Goal: Task Accomplishment & Management: Use online tool/utility

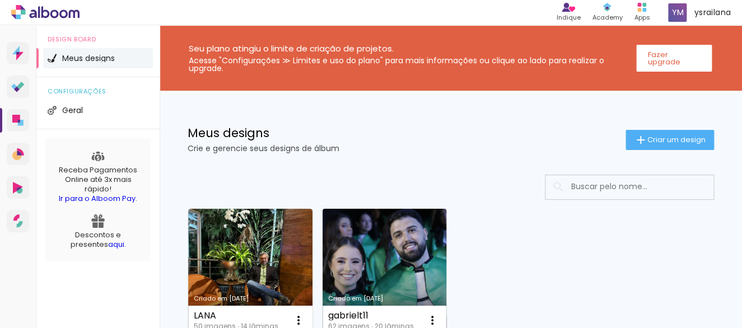
click at [375, 228] on link "Criado em [DATE]" at bounding box center [384, 272] width 124 height 127
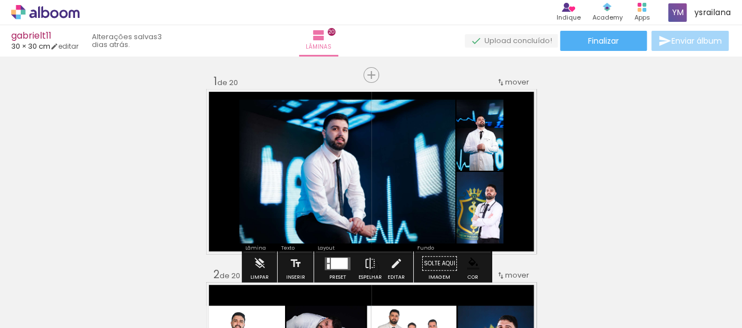
click at [0, 0] on span "Adicionar Fotos" at bounding box center [0, 0] width 0 height 0
click at [0, 0] on input "file" at bounding box center [0, 0] width 0 height 0
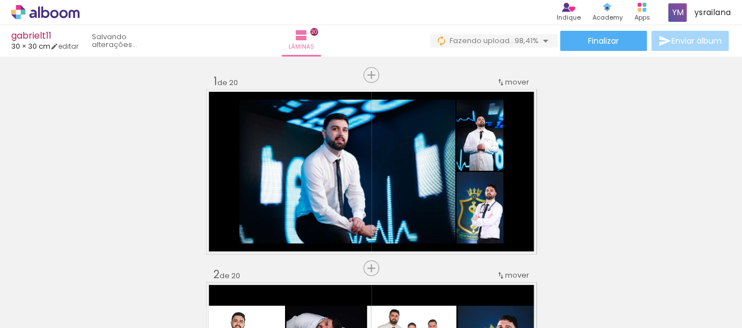
scroll to position [0, 3304]
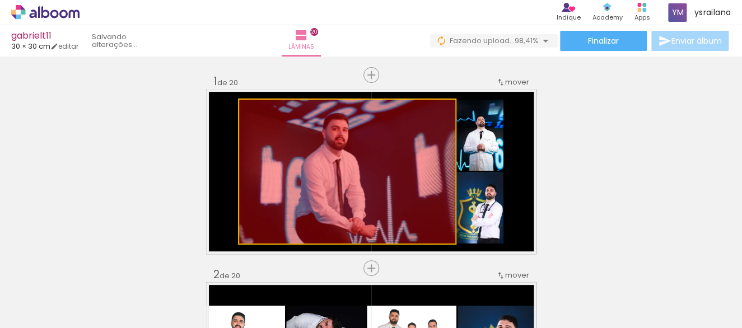
drag, startPoint x: 400, startPoint y: 193, endPoint x: 380, endPoint y: 295, distance: 103.8
click at [380, 295] on quentale-workspace at bounding box center [371, 164] width 742 height 328
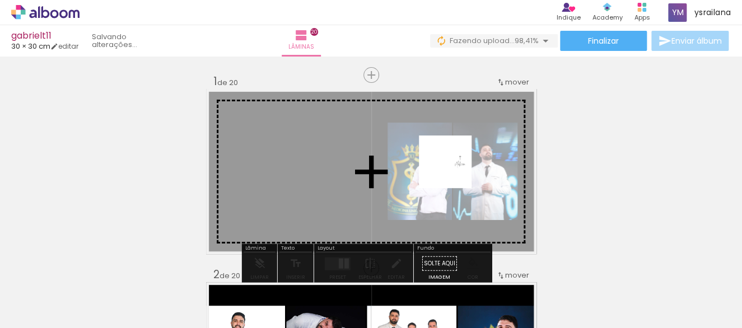
drag, startPoint x: 696, startPoint y: 299, endPoint x: 447, endPoint y: 165, distance: 282.8
click at [447, 165] on quentale-workspace at bounding box center [371, 164] width 742 height 328
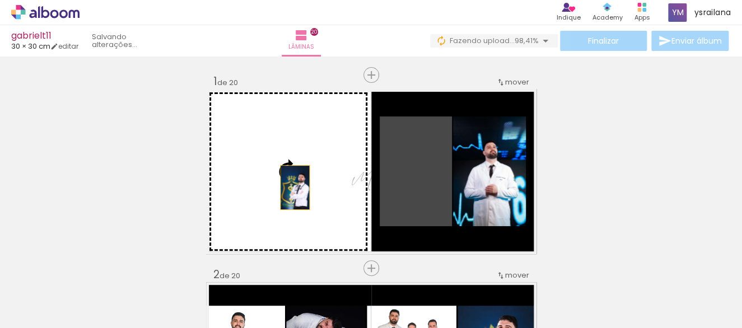
drag, startPoint x: 402, startPoint y: 189, endPoint x: 287, endPoint y: 188, distance: 115.3
click at [0, 0] on slot at bounding box center [0, 0] width 0 height 0
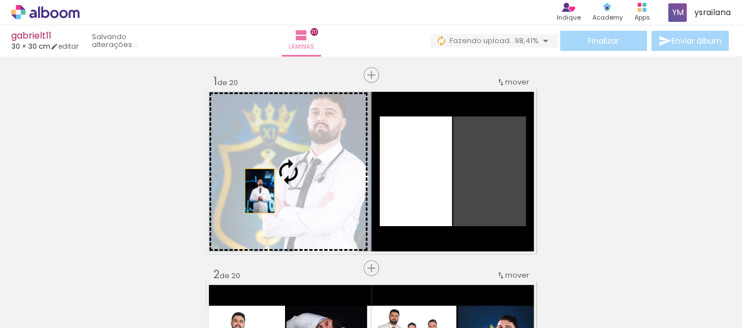
drag, startPoint x: 492, startPoint y: 197, endPoint x: 252, endPoint y: 191, distance: 239.1
click at [0, 0] on slot at bounding box center [0, 0] width 0 height 0
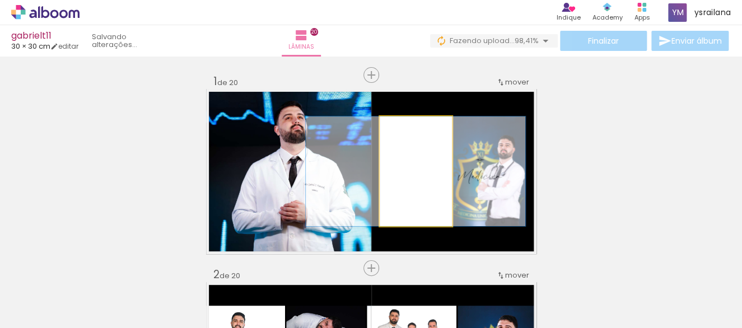
click at [412, 185] on quentale-photo at bounding box center [416, 171] width 72 height 110
type paper-slider "100"
click at [395, 127] on div at bounding box center [404, 128] width 18 height 18
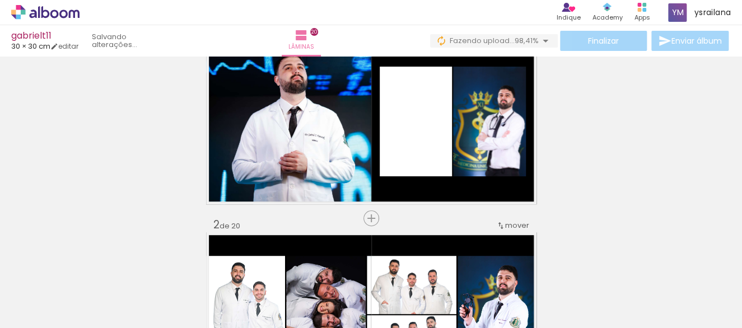
scroll to position [49, 0]
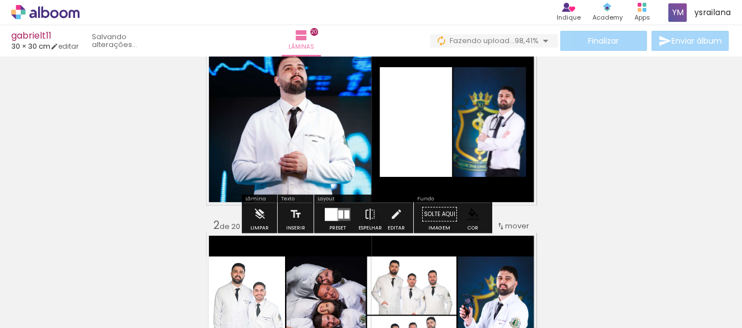
click at [335, 219] on quentale-layouter at bounding box center [338, 214] width 26 height 13
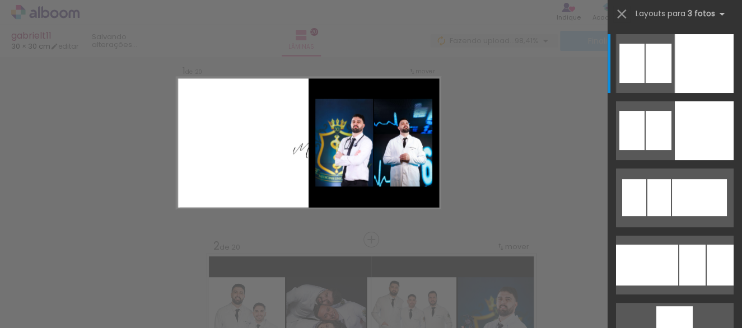
scroll to position [14, 0]
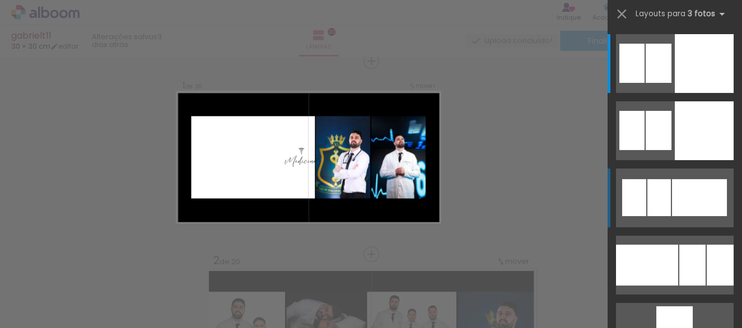
click at [679, 198] on div at bounding box center [699, 197] width 55 height 37
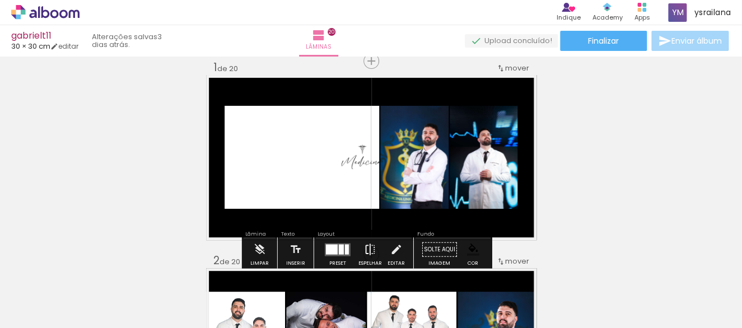
click at [366, 248] on iron-icon at bounding box center [370, 249] width 12 height 22
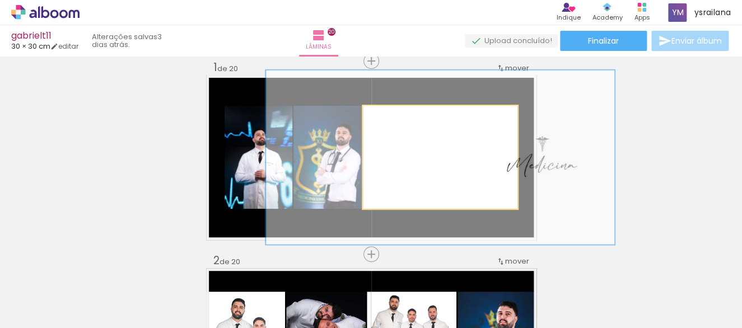
drag, startPoint x: 384, startPoint y: 120, endPoint x: 411, endPoint y: 117, distance: 27.1
click at [411, 117] on div at bounding box center [416, 118] width 18 height 18
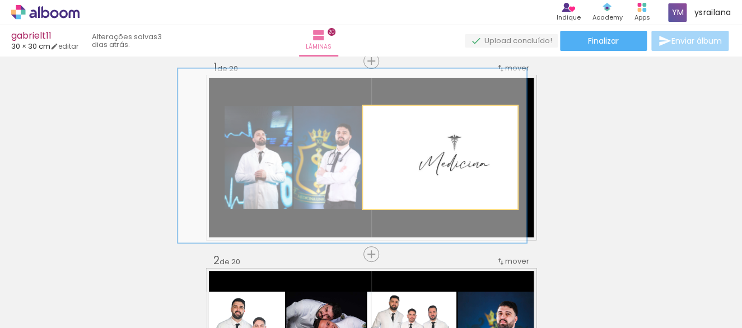
drag, startPoint x: 476, startPoint y: 166, endPoint x: 371, endPoint y: 161, distance: 105.4
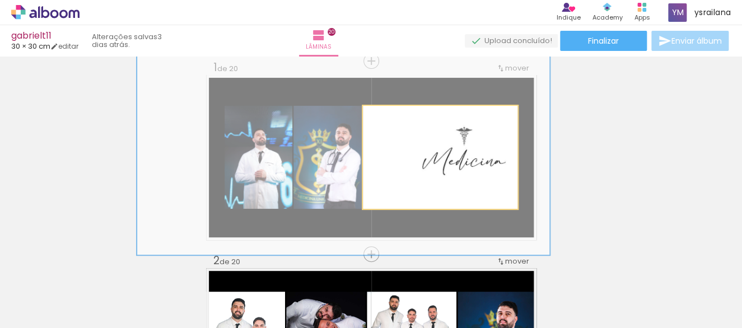
drag, startPoint x: 416, startPoint y: 121, endPoint x: 433, endPoint y: 117, distance: 17.2
type paper-slider "200"
click at [433, 117] on div at bounding box center [432, 118] width 18 height 18
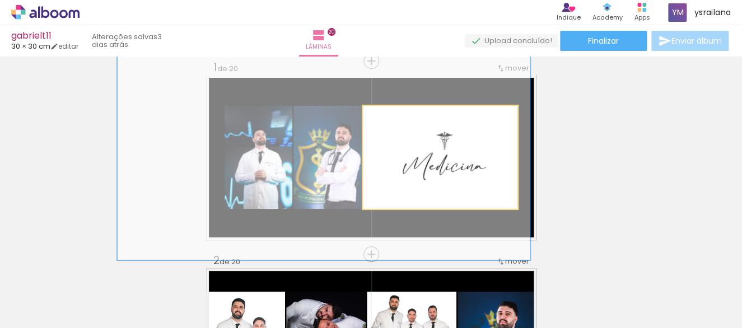
drag, startPoint x: 457, startPoint y: 161, endPoint x: 436, endPoint y: 166, distance: 21.3
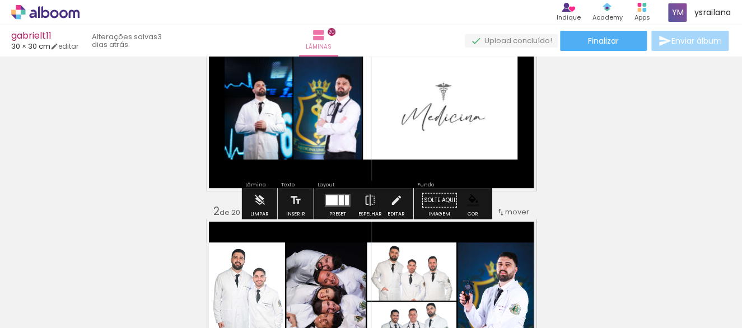
scroll to position [64, 0]
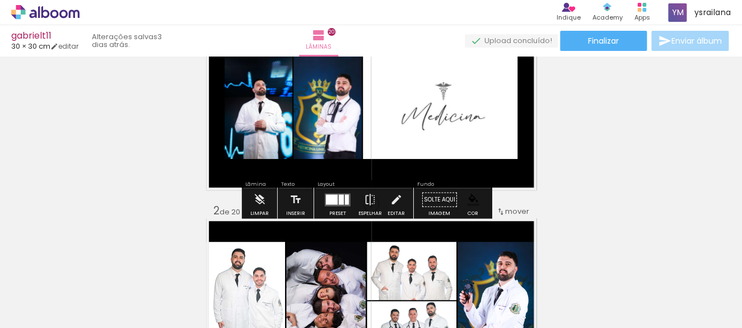
click at [336, 204] on quentale-layouter at bounding box center [338, 199] width 26 height 13
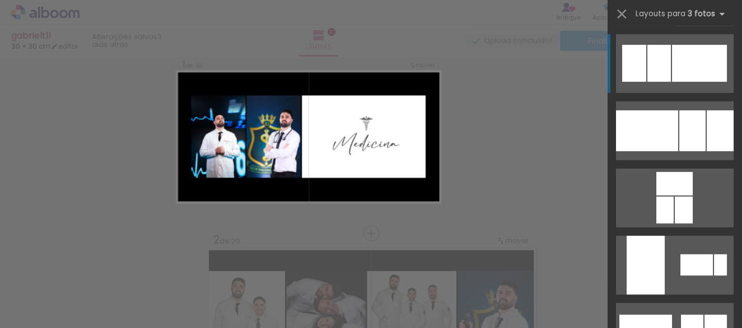
scroll to position [14, 0]
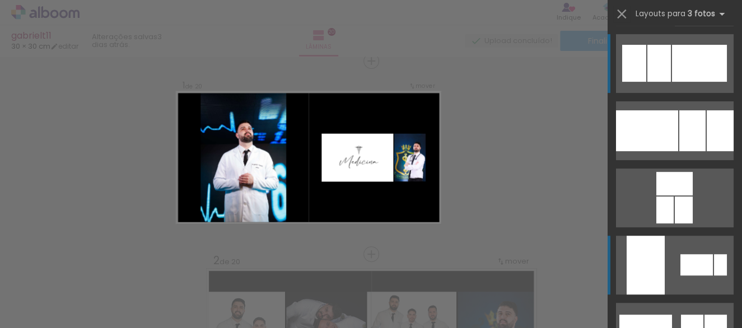
click at [714, 262] on div at bounding box center [720, 264] width 13 height 21
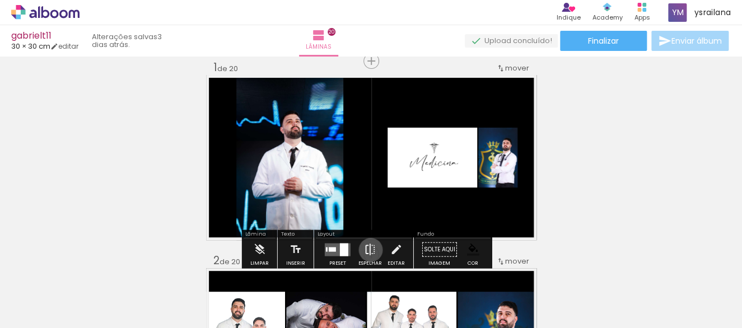
click at [368, 250] on iron-icon at bounding box center [370, 249] width 12 height 22
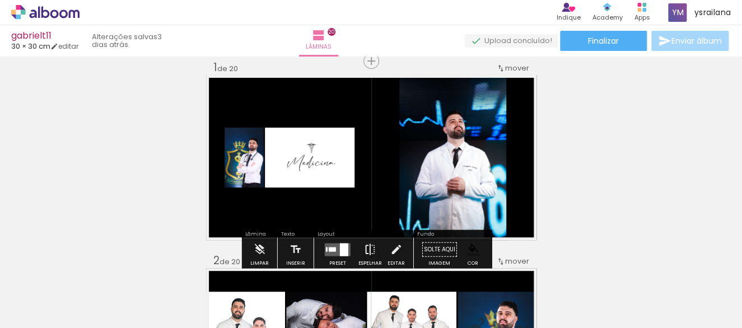
click at [368, 250] on iron-icon at bounding box center [370, 249] width 12 height 22
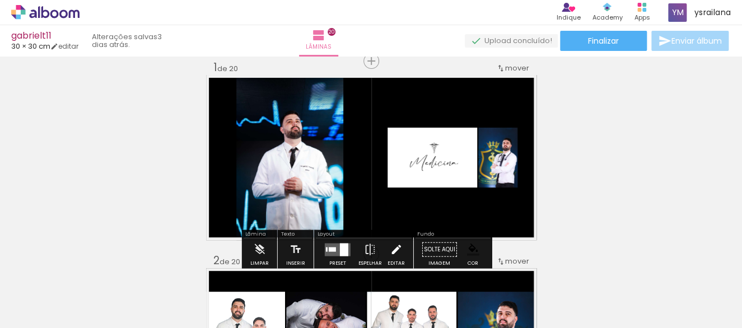
click at [391, 248] on iron-icon at bounding box center [396, 249] width 12 height 22
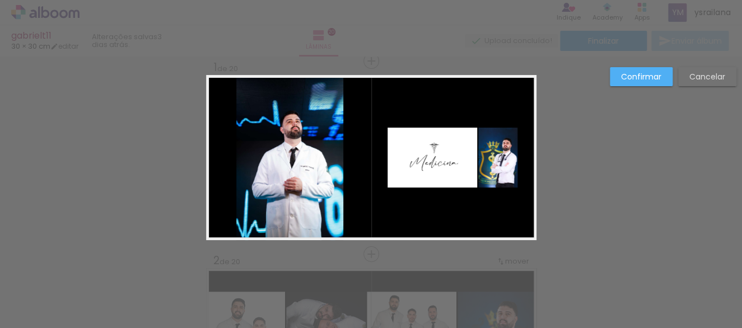
click at [417, 223] on quentale-layouter at bounding box center [371, 157] width 330 height 165
click at [0, 0] on slot "Cancelar" at bounding box center [0, 0] width 0 height 0
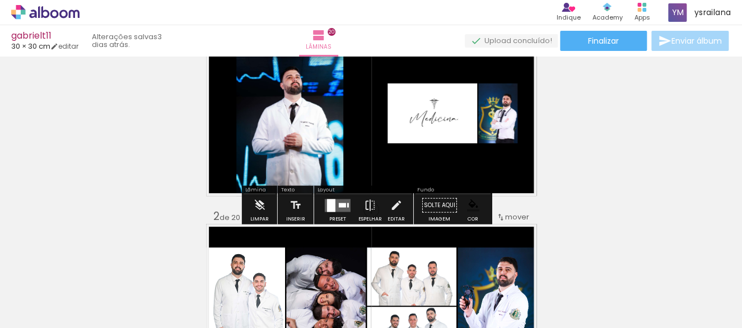
scroll to position [63, 0]
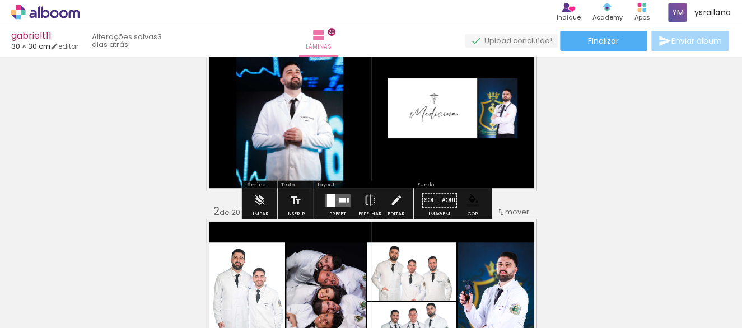
click at [469, 207] on paper-menu-button "#ffebee #ffcdd2 #ef9a9a #e57373 #ef5350 #f44336 #e53935 #d32f2f #c62828 #b71c1c…" at bounding box center [472, 200] width 21 height 21
click at [467, 200] on iron-icon "color picker" at bounding box center [473, 200] width 12 height 12
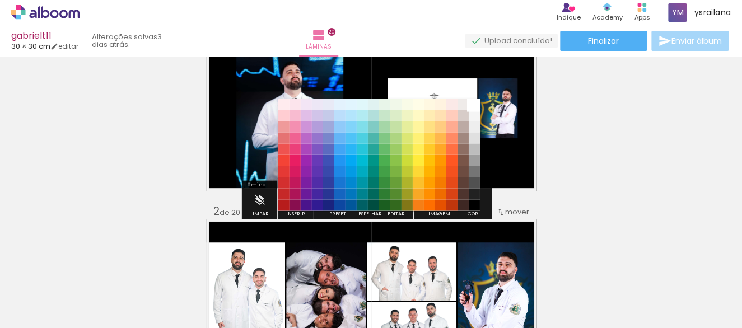
click at [471, 101] on paper-item "#ffffff" at bounding box center [473, 104] width 11 height 11
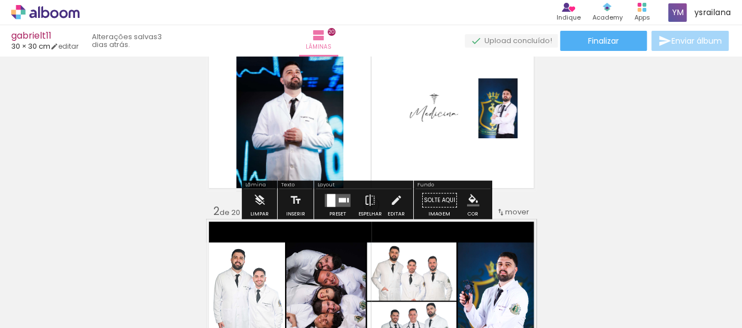
click at [507, 121] on quentale-photo at bounding box center [497, 108] width 39 height 60
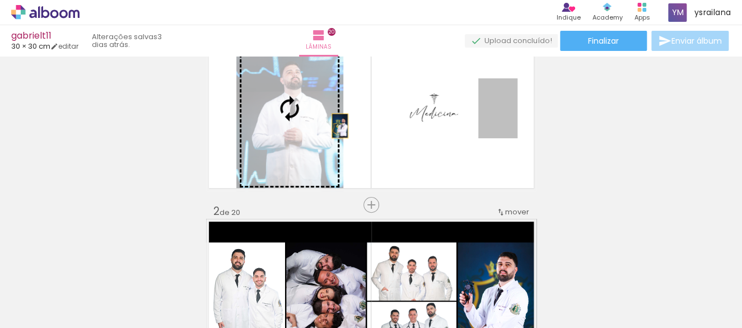
drag, startPoint x: 501, startPoint y: 124, endPoint x: 334, endPoint y: 125, distance: 167.4
click at [0, 0] on slot at bounding box center [0, 0] width 0 height 0
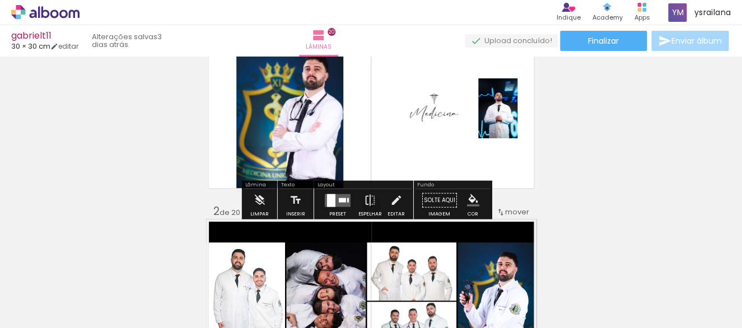
click at [339, 200] on div at bounding box center [342, 200] width 7 height 4
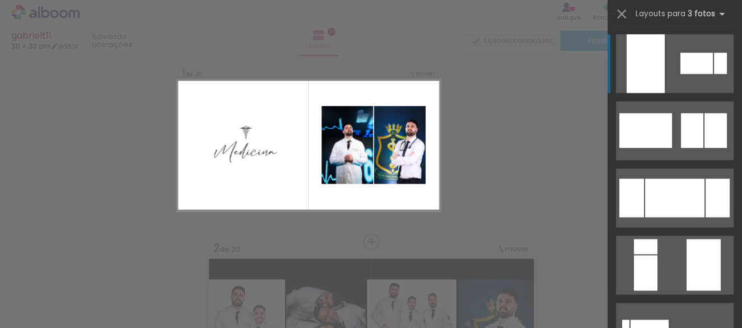
scroll to position [14, 0]
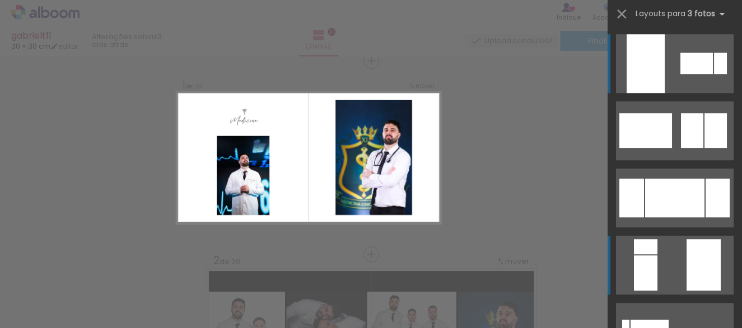
click at [686, 255] on div at bounding box center [703, 265] width 34 height 52
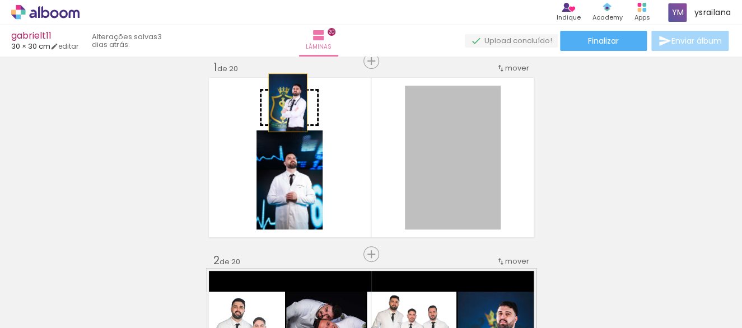
drag, startPoint x: 433, startPoint y: 156, endPoint x: 282, endPoint y: 102, distance: 161.0
click at [0, 0] on slot at bounding box center [0, 0] width 0 height 0
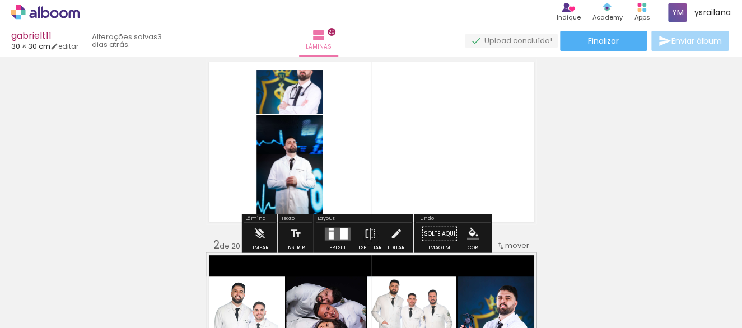
scroll to position [39, 0]
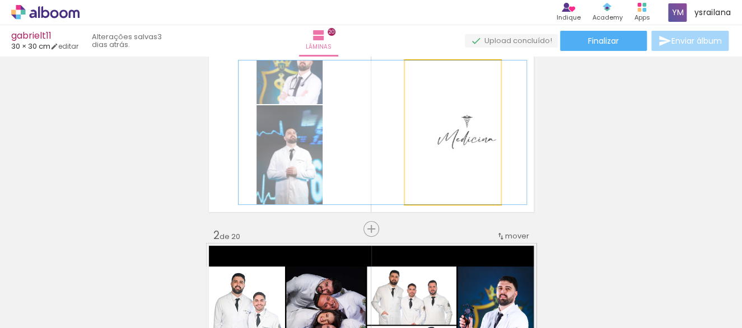
drag, startPoint x: 465, startPoint y: 133, endPoint x: 395, endPoint y: 141, distance: 70.4
click at [395, 141] on quentale-layouter at bounding box center [371, 132] width 330 height 165
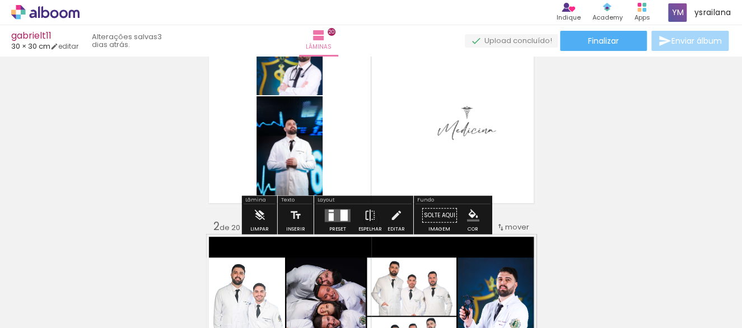
scroll to position [49, 0]
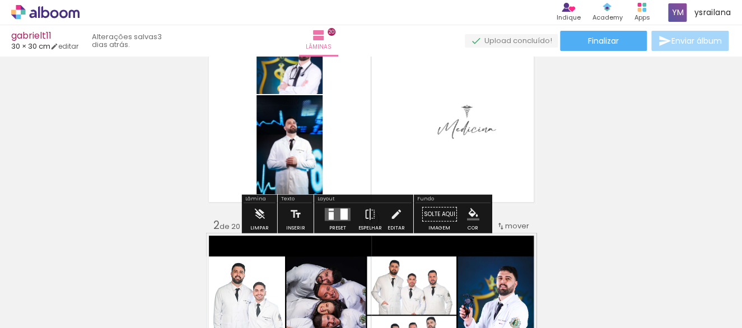
click at [339, 222] on div at bounding box center [337, 214] width 30 height 22
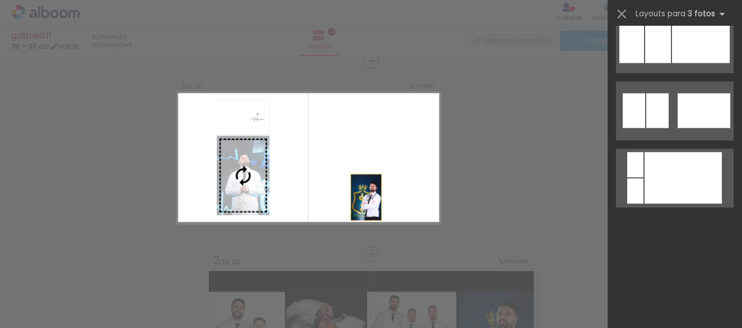
scroll to position [537, 0]
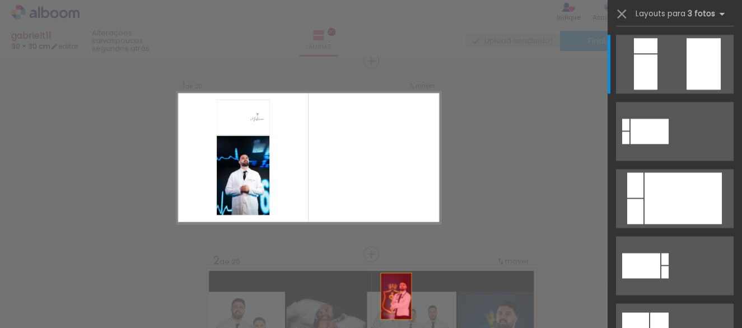
drag, startPoint x: 216, startPoint y: 125, endPoint x: 257, endPoint y: 222, distance: 105.1
click at [265, 291] on quentale-workspace at bounding box center [371, 164] width 742 height 328
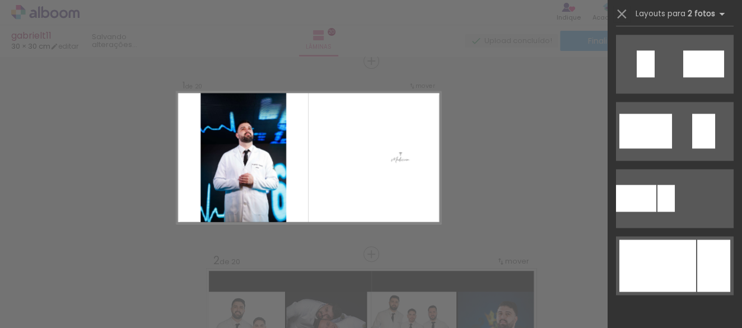
scroll to position [0, 0]
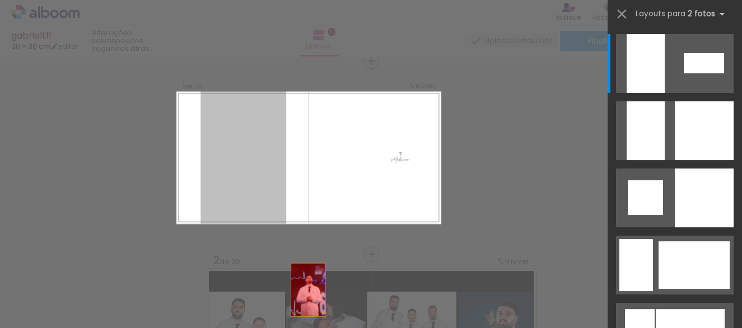
drag, startPoint x: 241, startPoint y: 174, endPoint x: 319, endPoint y: 324, distance: 169.3
click at [319, 324] on quentale-workspace at bounding box center [371, 164] width 742 height 328
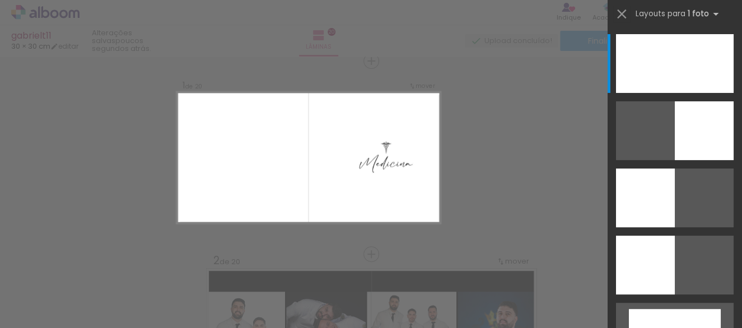
click at [0, 0] on div "Confirmar Cancelar" at bounding box center [0, 0] width 0 height 0
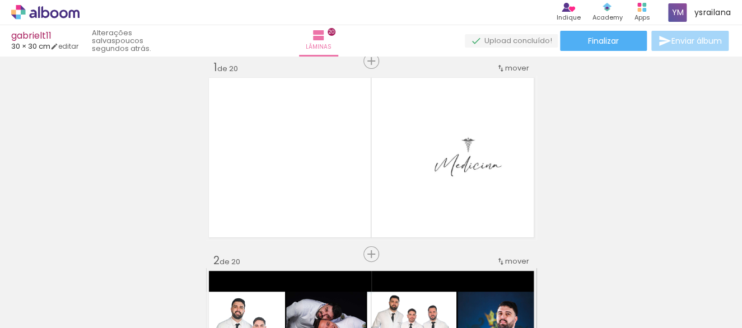
scroll to position [0, 638]
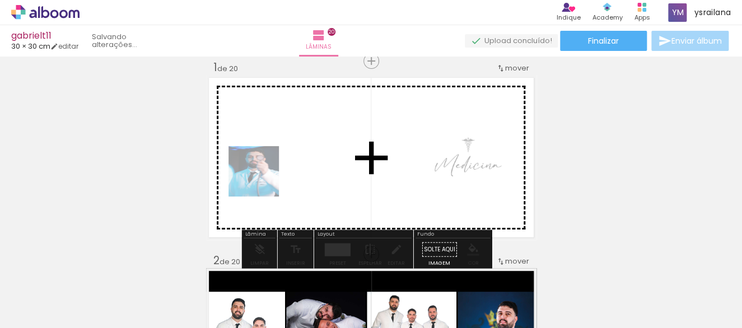
drag, startPoint x: 175, startPoint y: 290, endPoint x: 273, endPoint y: 168, distance: 156.5
click at [273, 168] on quentale-workspace at bounding box center [371, 164] width 742 height 328
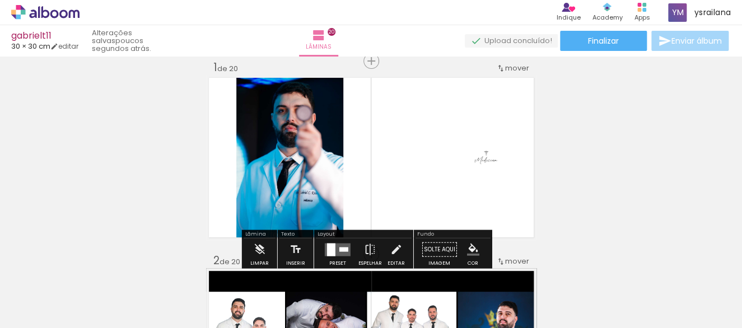
click at [481, 158] on quentale-photo at bounding box center [453, 157] width 114 height 57
click at [335, 250] on quentale-layouter at bounding box center [338, 249] width 26 height 13
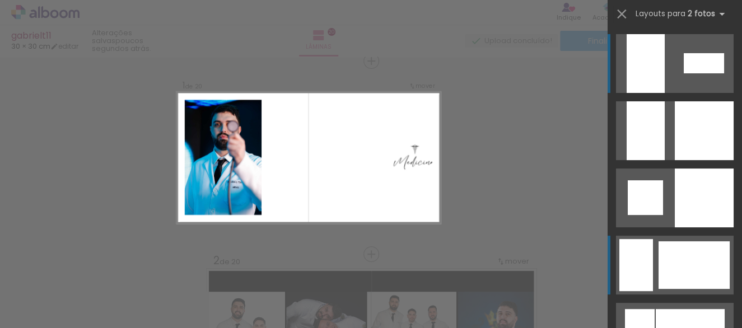
click at [677, 266] on div at bounding box center [693, 265] width 71 height 48
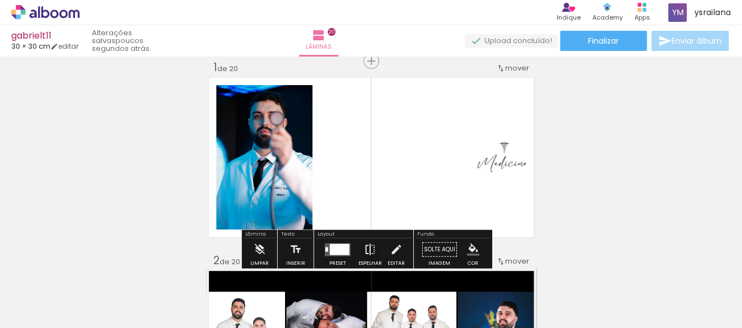
click at [364, 246] on iron-icon at bounding box center [370, 249] width 12 height 22
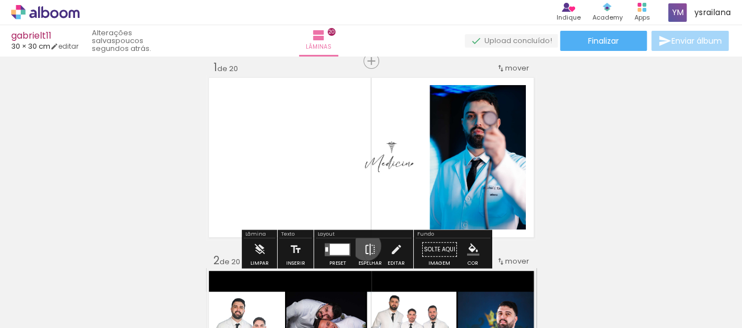
click at [364, 246] on iron-icon at bounding box center [370, 249] width 12 height 22
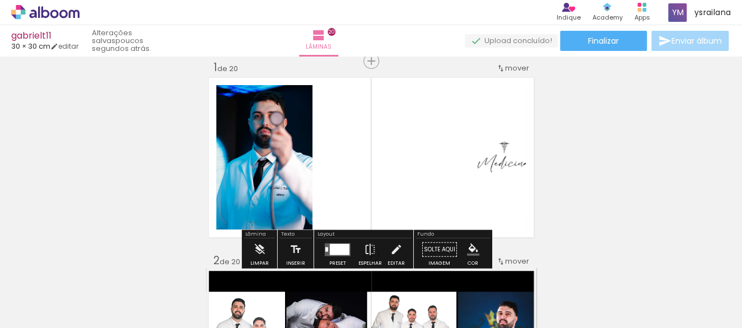
click at [340, 249] on div at bounding box center [340, 249] width 20 height 11
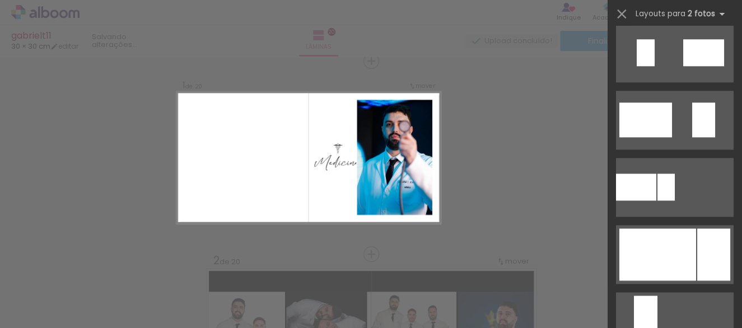
scroll to position [550, 0]
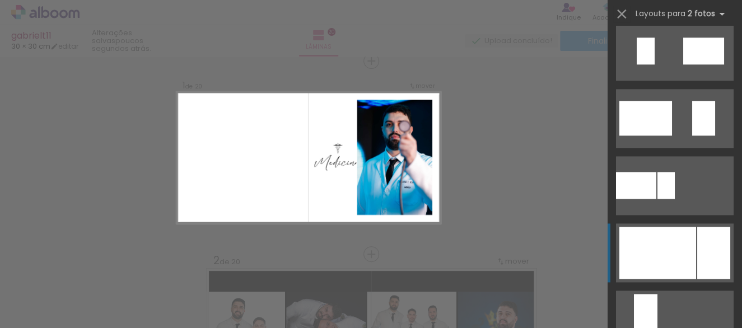
click at [676, 261] on div at bounding box center [657, 253] width 77 height 52
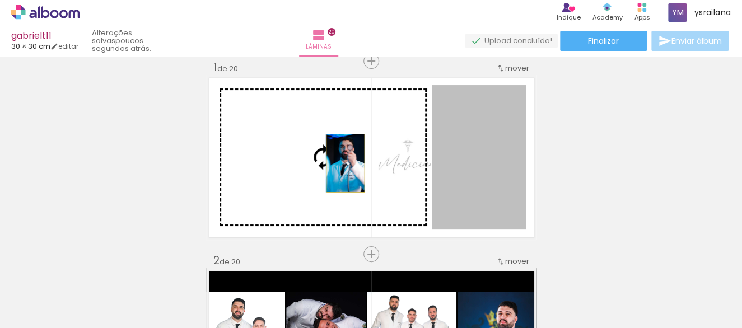
drag, startPoint x: 476, startPoint y: 175, endPoint x: 339, endPoint y: 163, distance: 137.7
click at [0, 0] on slot at bounding box center [0, 0] width 0 height 0
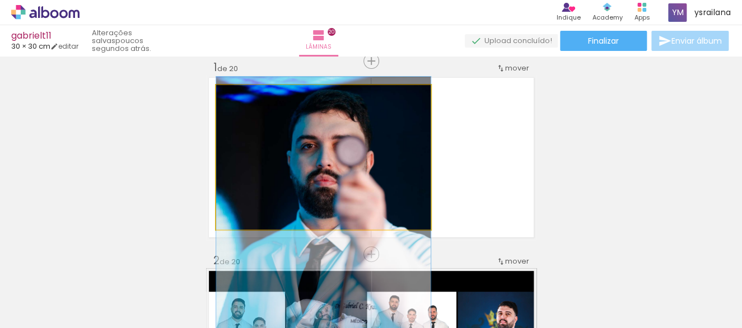
drag, startPoint x: 328, startPoint y: 134, endPoint x: 332, endPoint y: 215, distance: 80.7
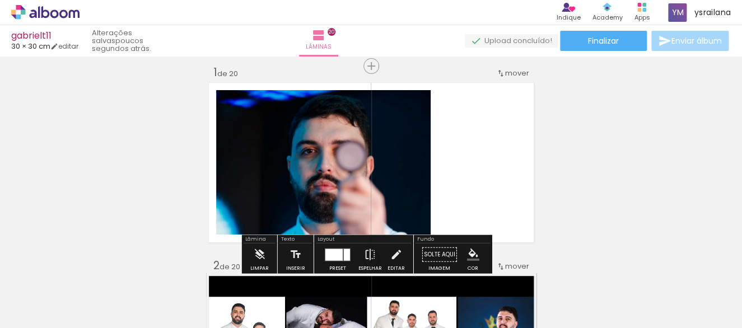
scroll to position [0, 0]
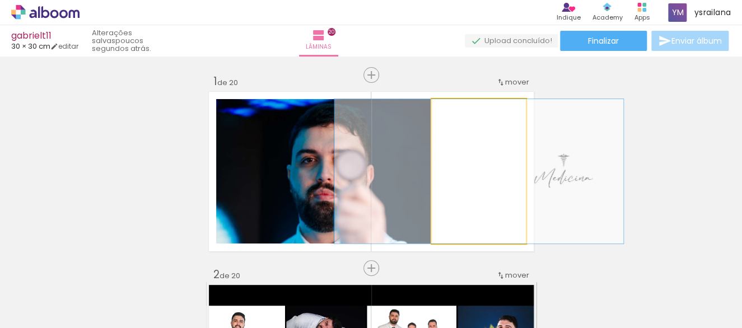
click at [489, 176] on quentale-photo at bounding box center [479, 171] width 94 height 144
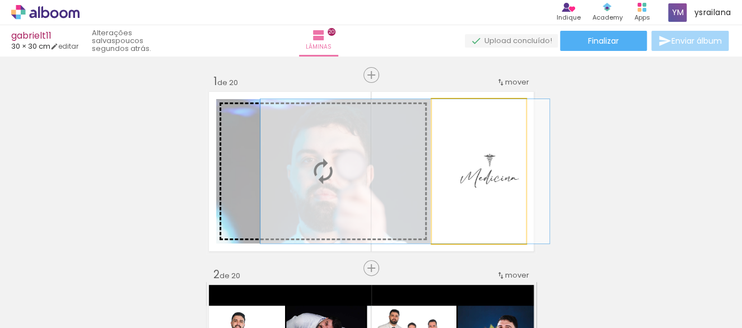
drag, startPoint x: 497, startPoint y: 181, endPoint x: 423, endPoint y: 179, distance: 73.9
click at [0, 0] on slot at bounding box center [0, 0] width 0 height 0
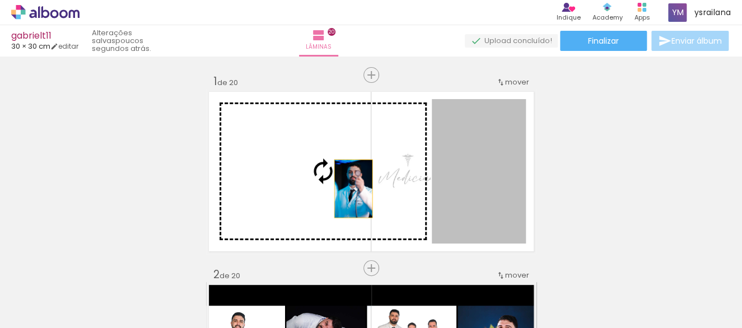
drag, startPoint x: 468, startPoint y: 191, endPoint x: 347, endPoint y: 189, distance: 121.0
click at [0, 0] on slot at bounding box center [0, 0] width 0 height 0
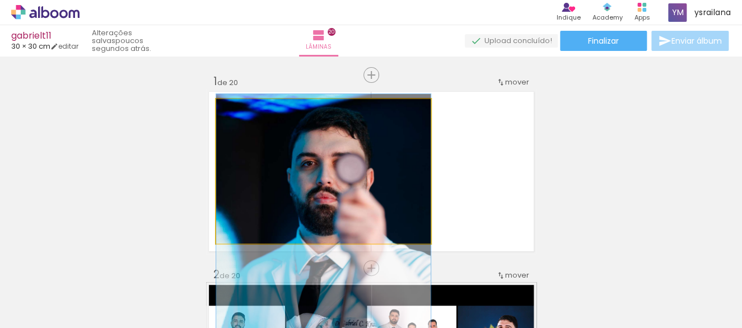
drag, startPoint x: 331, startPoint y: 147, endPoint x: 333, endPoint y: 231, distance: 84.0
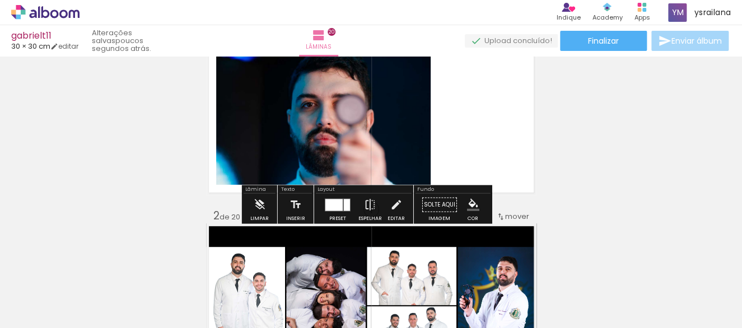
scroll to position [74, 0]
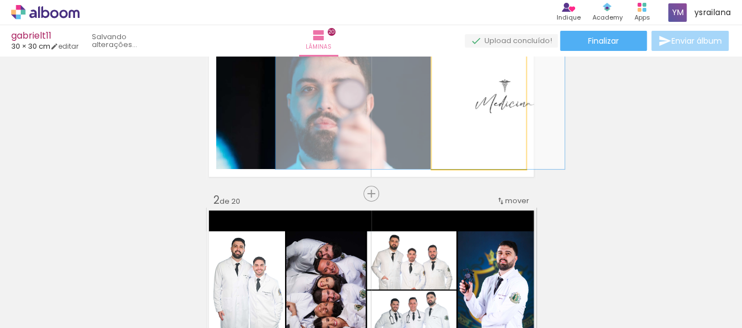
drag, startPoint x: 490, startPoint y: 111, endPoint x: 431, endPoint y: 123, distance: 59.9
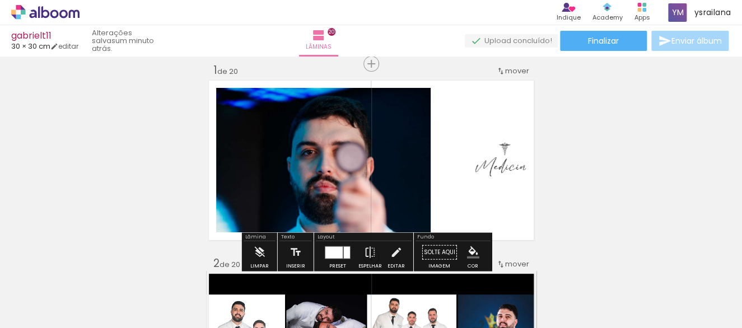
scroll to position [0, 0]
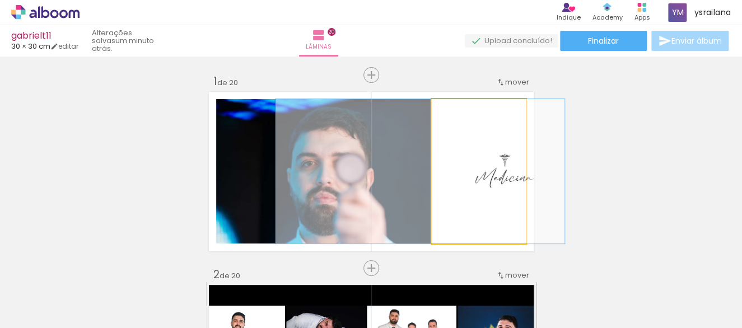
click at [480, 188] on quentale-photo at bounding box center [479, 171] width 94 height 144
drag, startPoint x: 452, startPoint y: 113, endPoint x: 434, endPoint y: 111, distance: 17.4
type paper-slider "100"
click at [435, 111] on div at bounding box center [474, 110] width 78 height 17
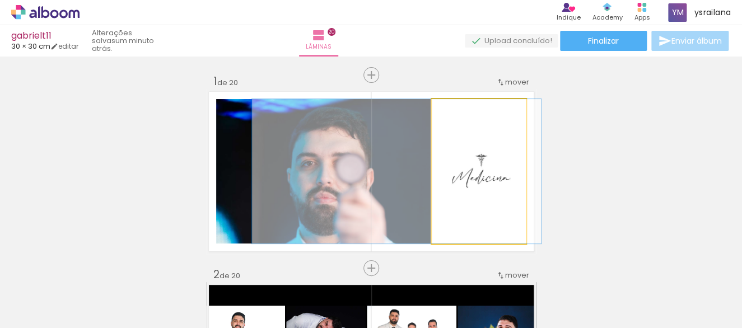
drag, startPoint x: 493, startPoint y: 185, endPoint x: 469, endPoint y: 184, distance: 23.5
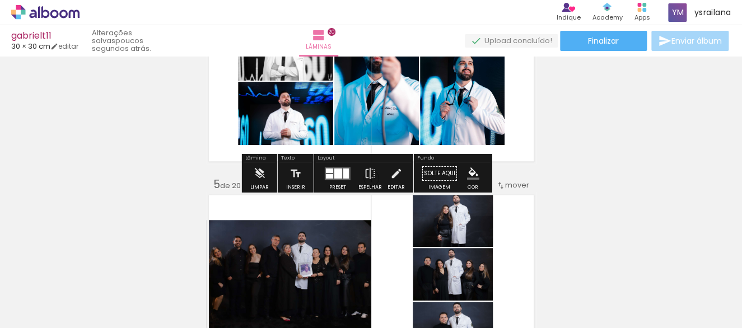
scroll to position [672, 0]
